Goal: Task Accomplishment & Management: Manage account settings

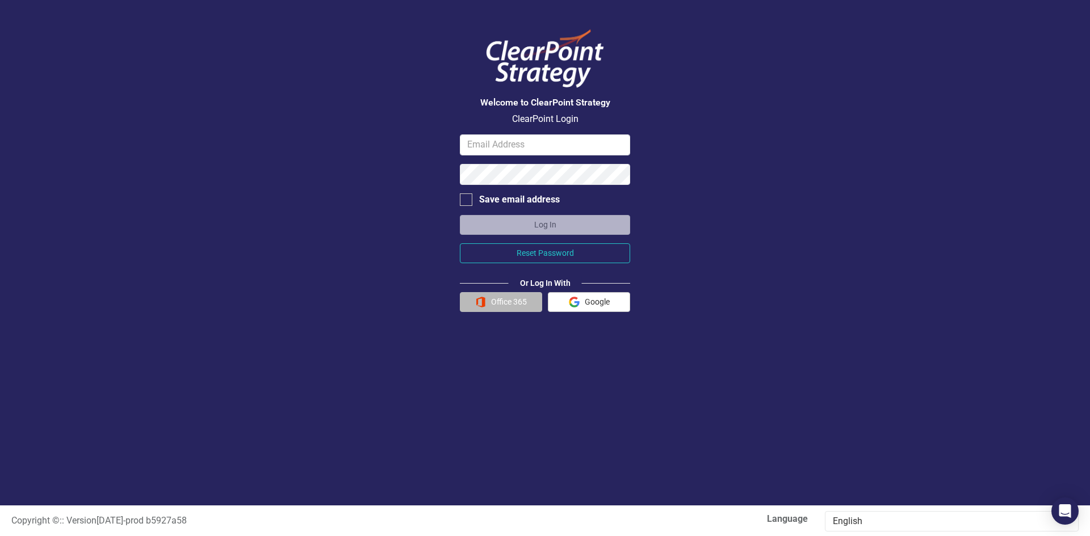
click at [523, 301] on button "Office 365" at bounding box center [501, 302] width 82 height 20
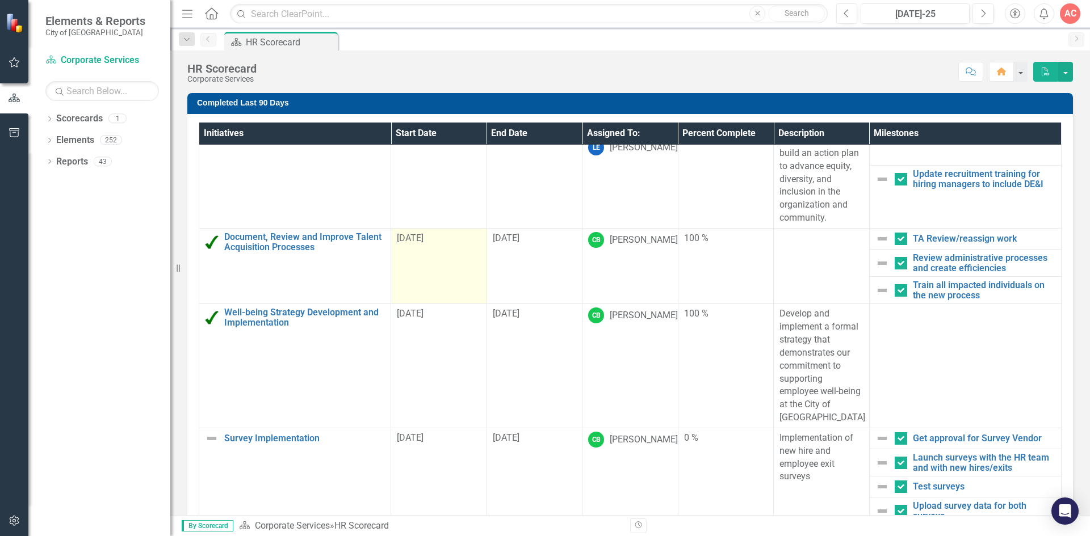
scroll to position [57, 0]
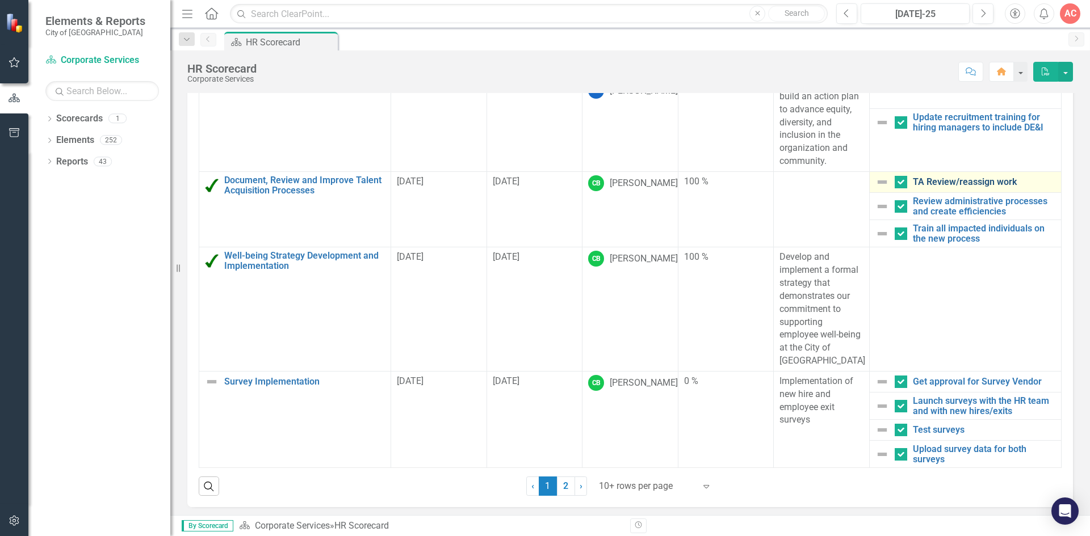
click at [943, 180] on link "TA Review/reassign work" at bounding box center [984, 182] width 142 height 10
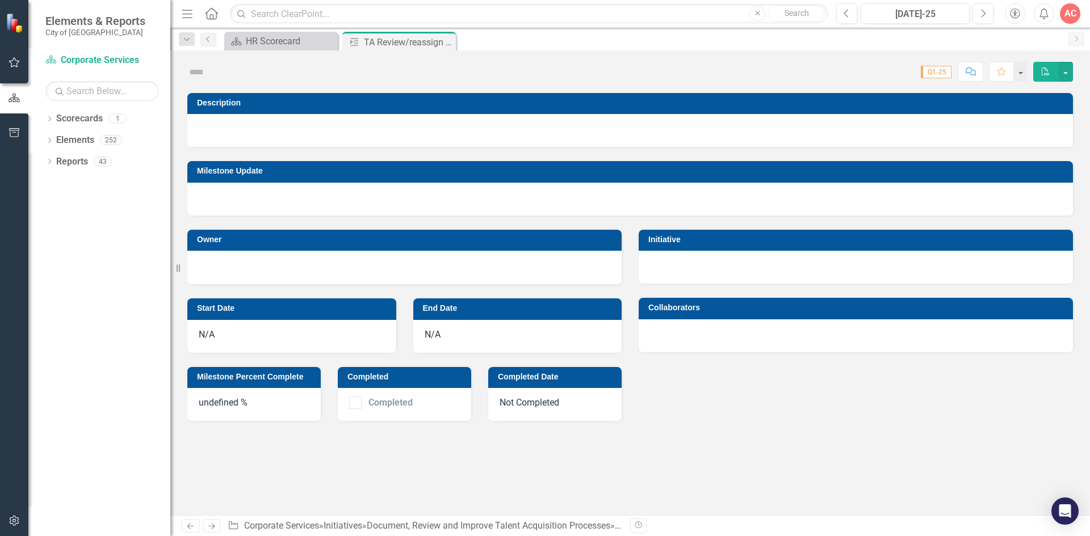
checkbox input "true"
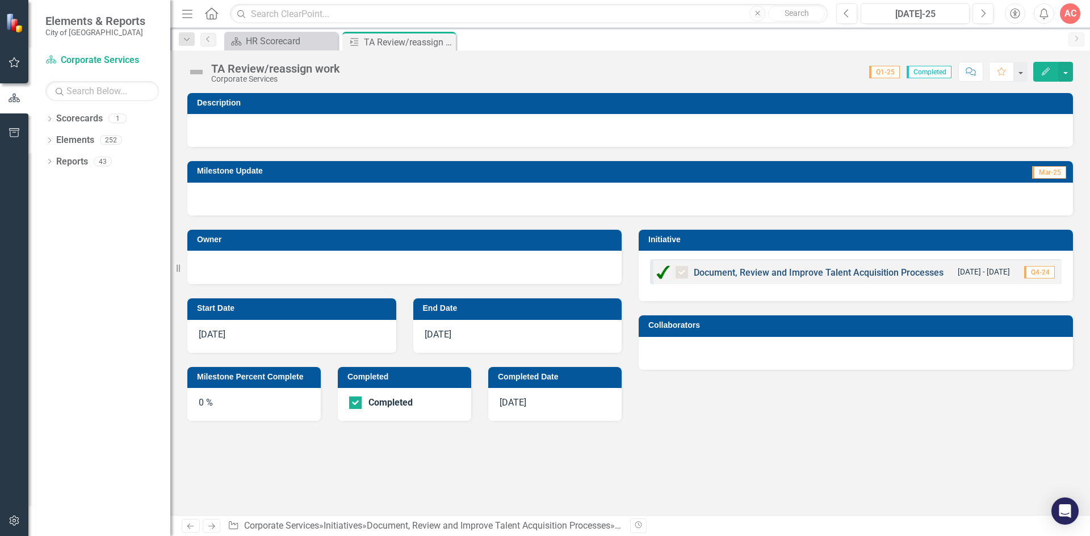
click at [771, 273] on link "Document, Review and Improve Talent Acquisition Processes" at bounding box center [819, 272] width 250 height 11
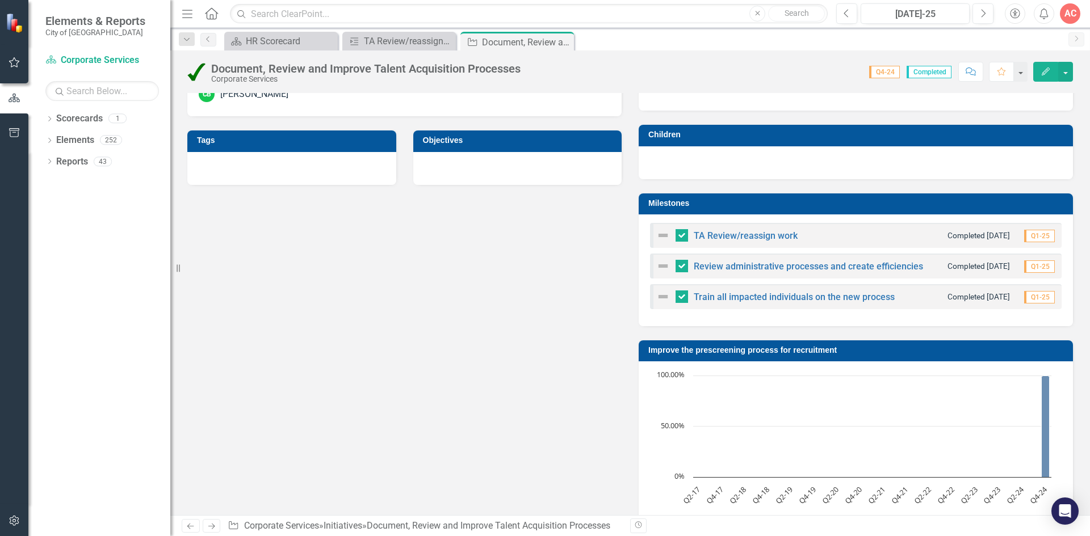
scroll to position [511, 0]
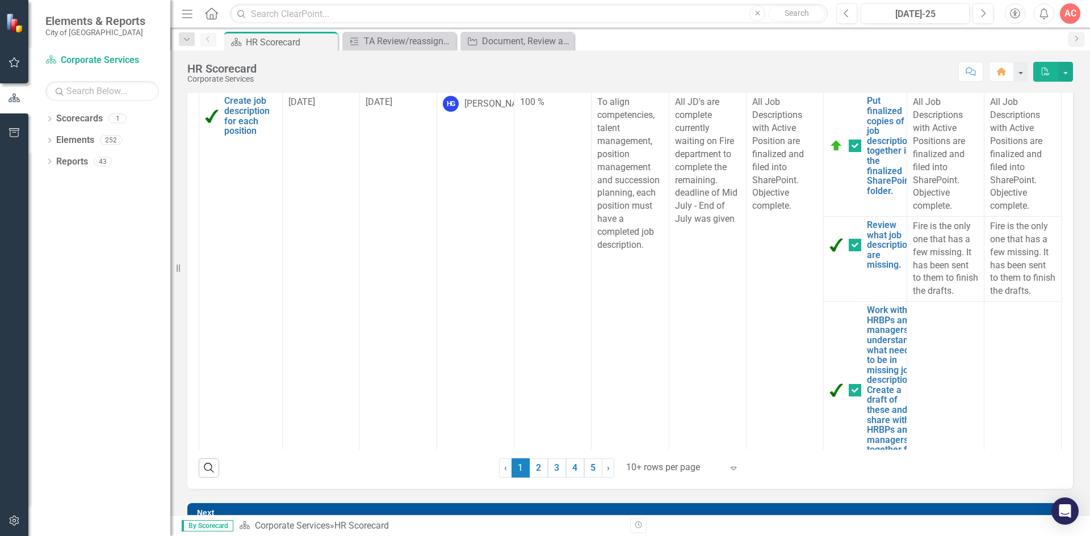
scroll to position [563, 0]
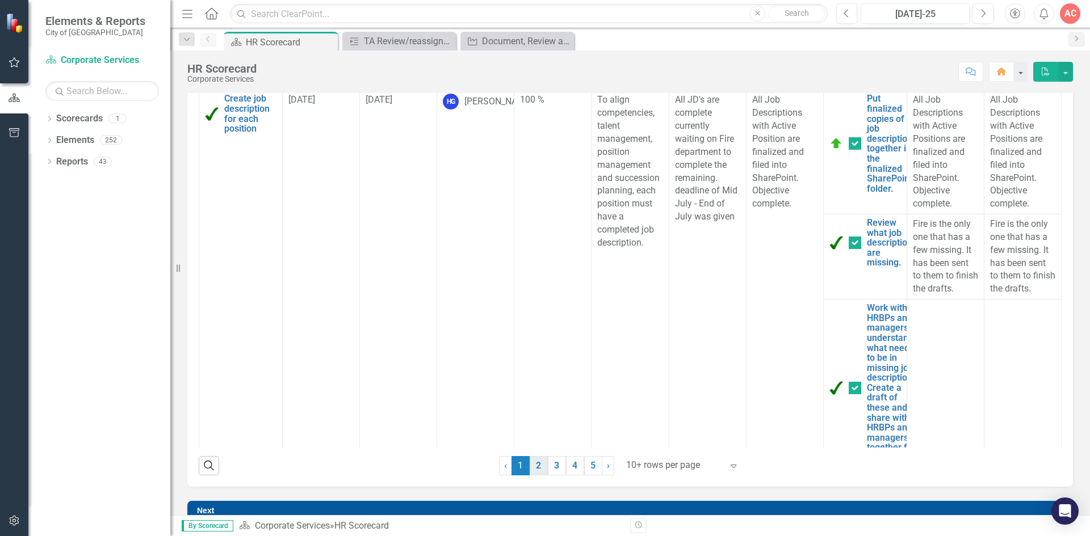
click at [536, 465] on link "2" at bounding box center [539, 465] width 18 height 19
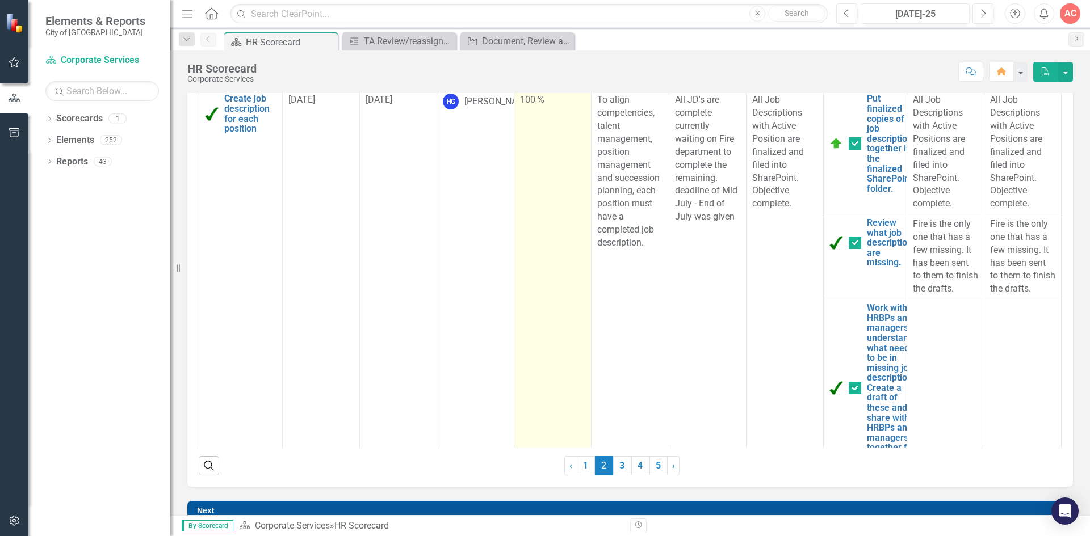
scroll to position [449, 0]
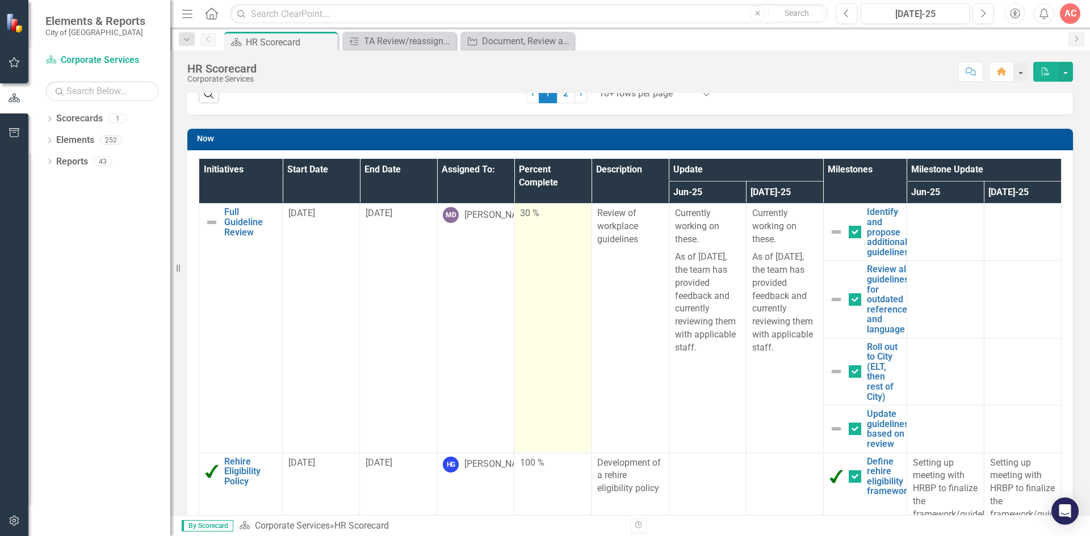
checkbox input "false"
checkbox input "true"
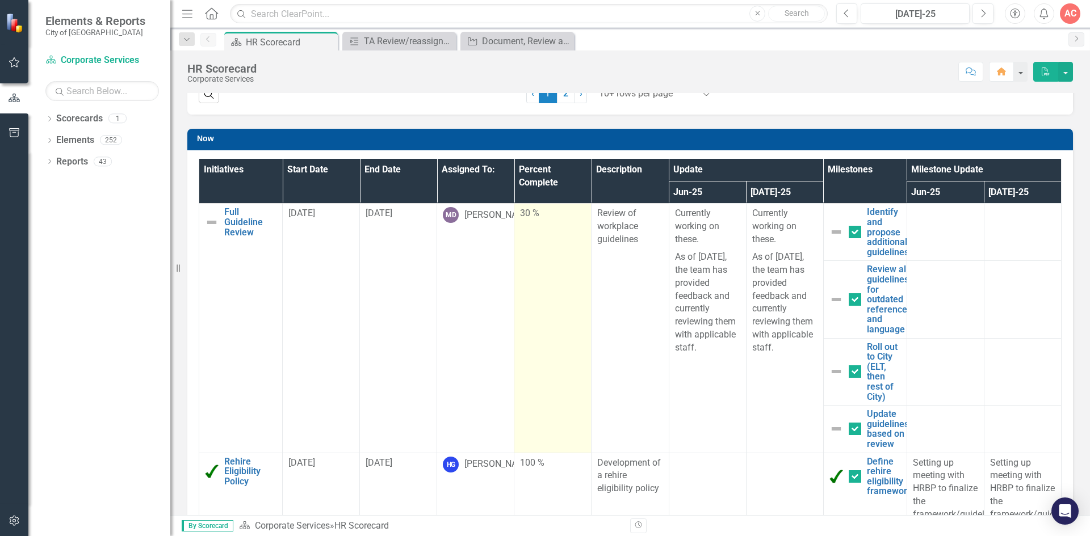
checkbox input "true"
checkbox input "false"
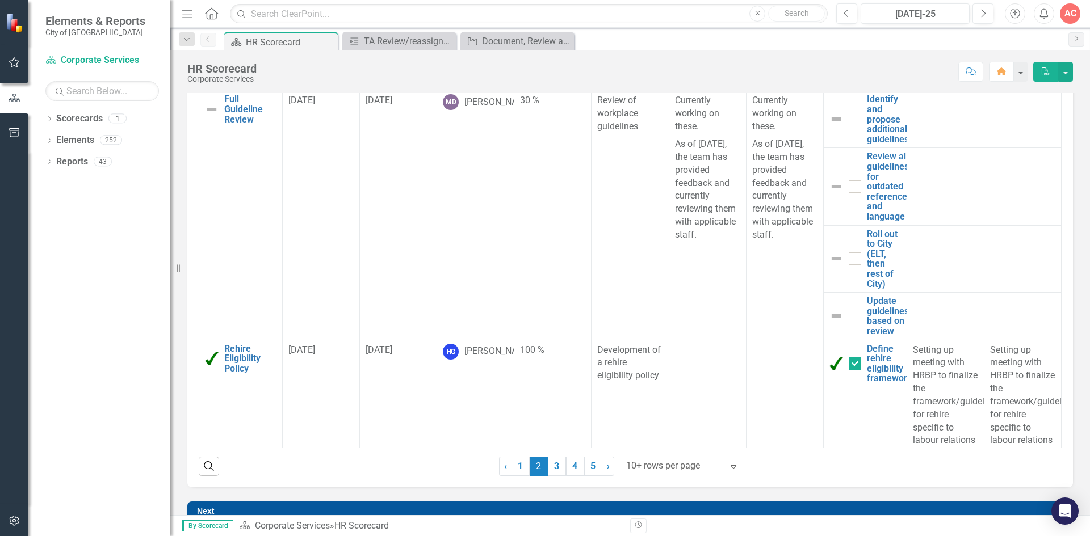
scroll to position [563, 0]
click at [554, 468] on link "3" at bounding box center [557, 465] width 18 height 19
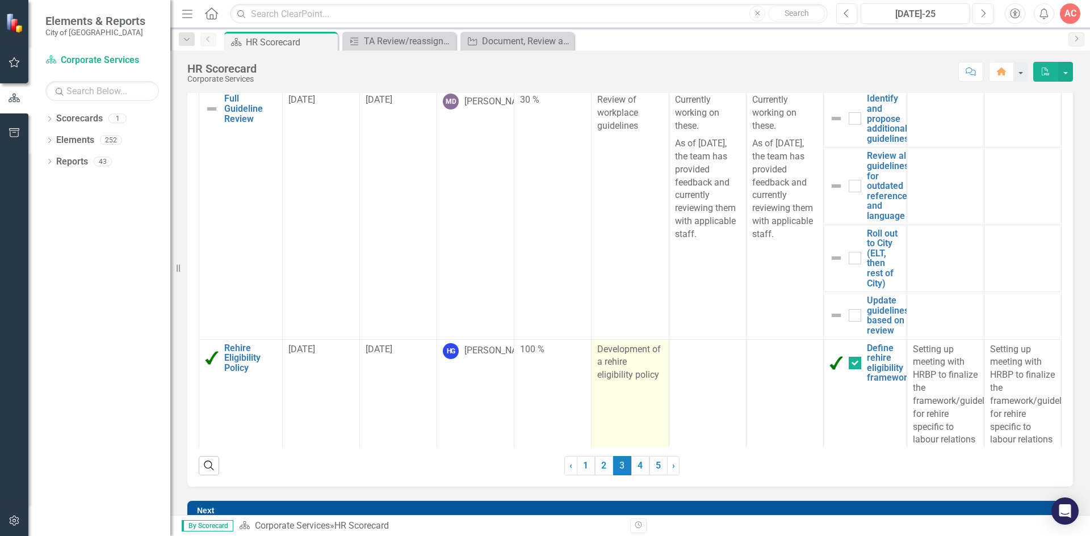
checkbox input "false"
checkbox input "true"
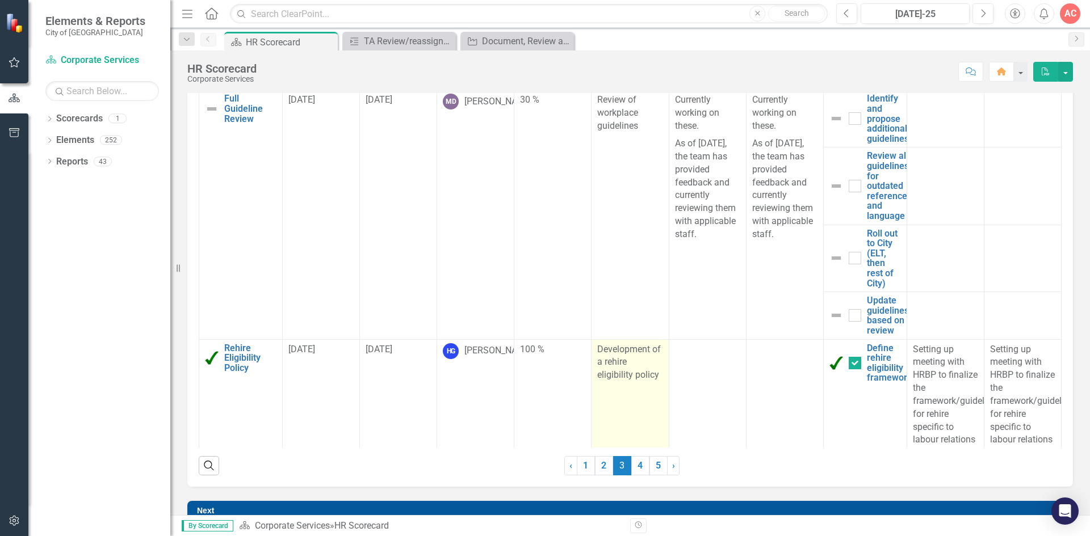
checkbox input "true"
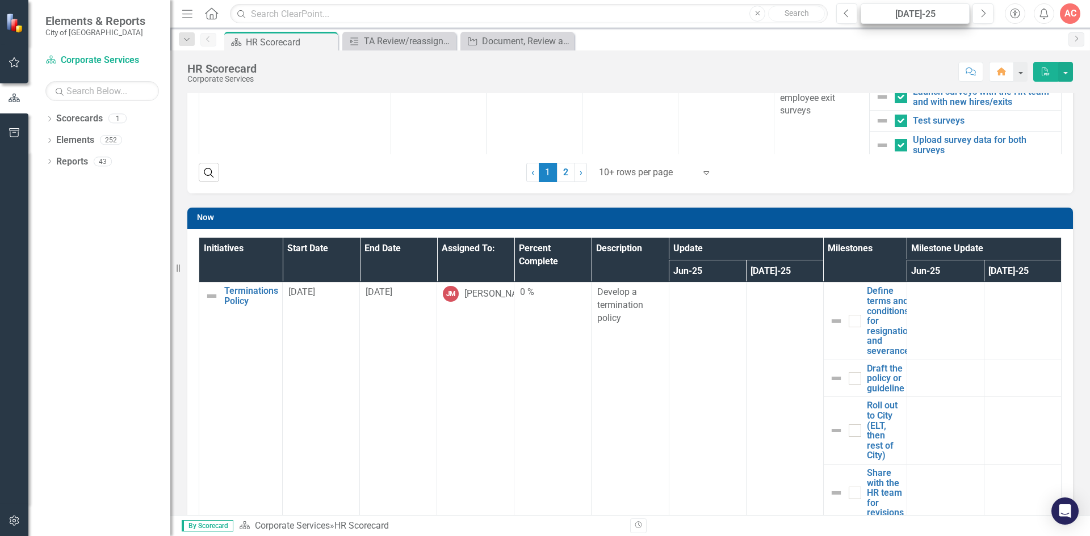
scroll to position [336, 0]
